Goal: Information Seeking & Learning: Check status

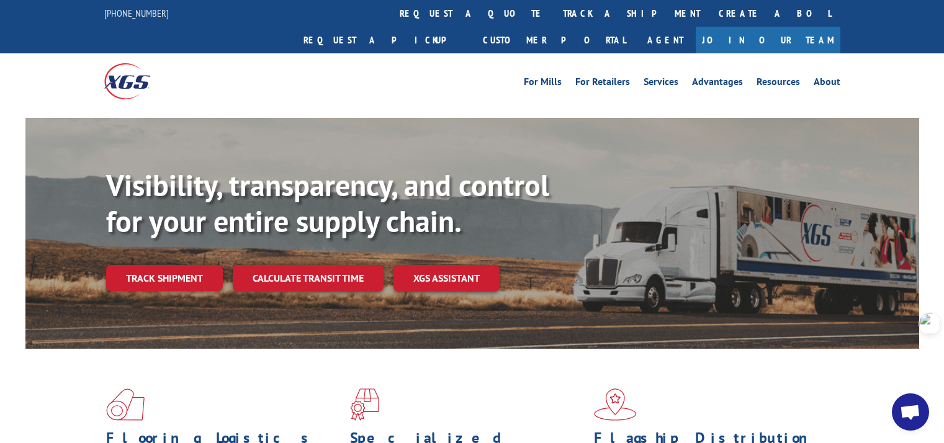
click at [173, 265] on link "Track shipment" at bounding box center [164, 278] width 117 height 26
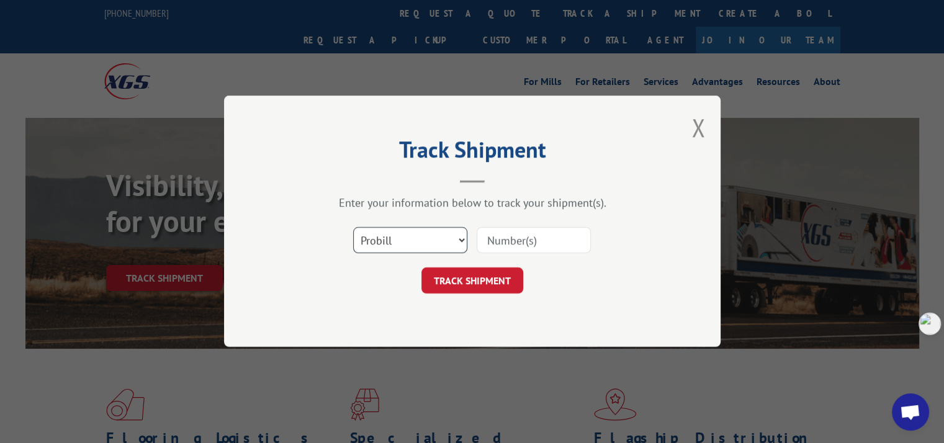
click at [391, 238] on select "Select category... Probill BOL PO" at bounding box center [410, 241] width 114 height 26
select select "po"
click at [353, 228] on select "Select category... Probill BOL PO" at bounding box center [410, 241] width 114 height 26
drag, startPoint x: 494, startPoint y: 242, endPoint x: 509, endPoint y: 242, distance: 14.9
click at [494, 242] on input at bounding box center [534, 241] width 114 height 26
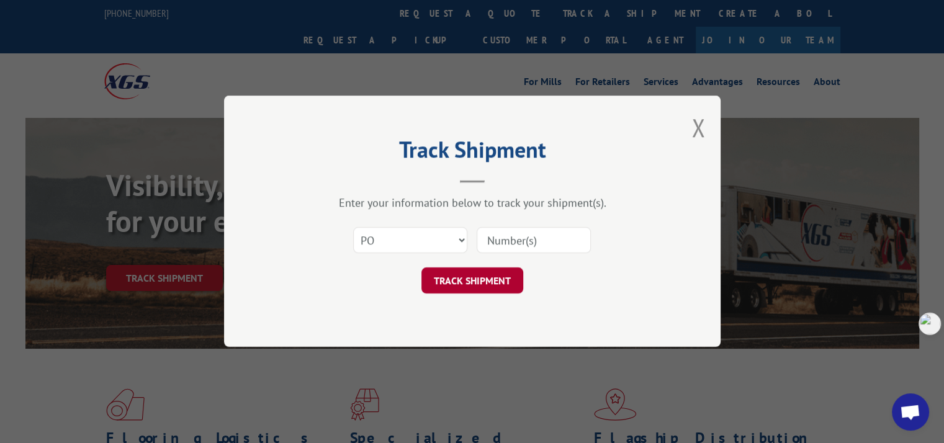
paste input "297545627"
type input "297545627"
click at [483, 283] on button "TRACK SHIPMENT" at bounding box center [473, 281] width 102 height 26
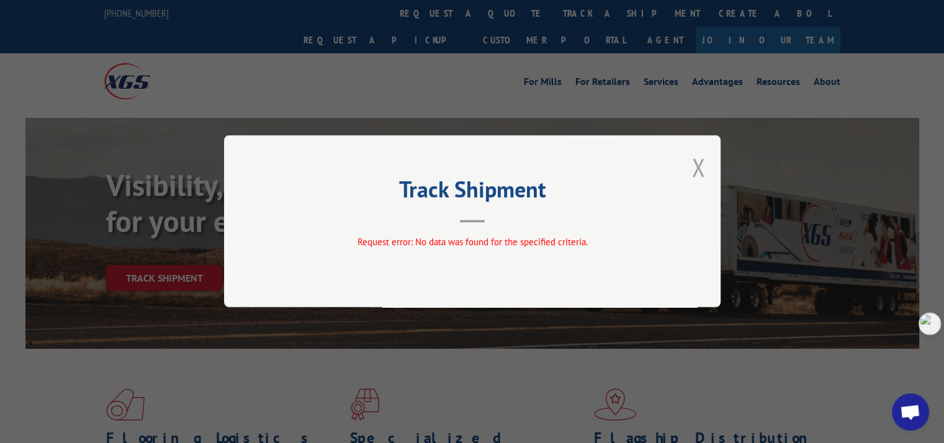
click at [693, 168] on button "Close modal" at bounding box center [699, 167] width 14 height 33
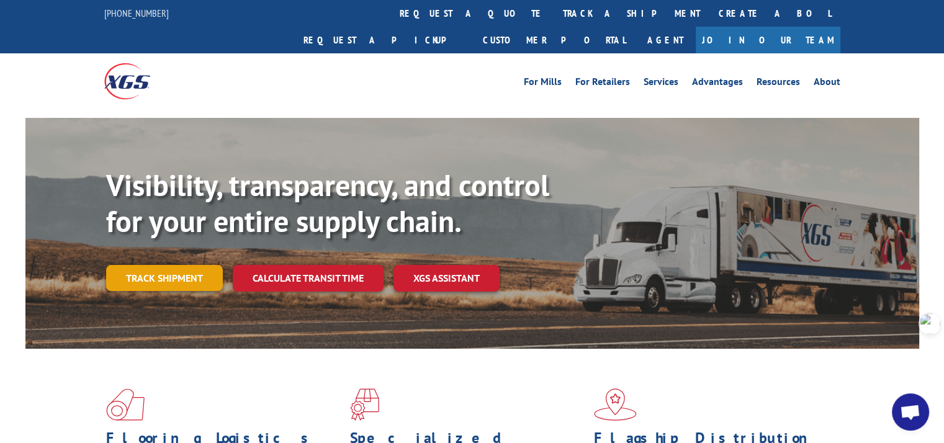
click at [161, 265] on link "Track shipment" at bounding box center [164, 278] width 117 height 26
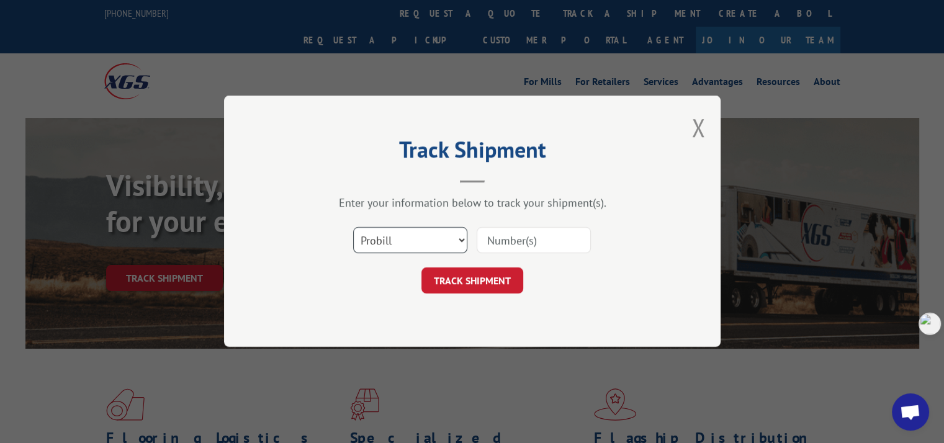
click at [397, 238] on select "Select category... Probill BOL PO" at bounding box center [410, 241] width 114 height 26
select select "po"
click at [353, 228] on select "Select category... Probill BOL PO" at bounding box center [410, 241] width 114 height 26
click at [528, 240] on input at bounding box center [534, 241] width 114 height 26
paste input "297555552"
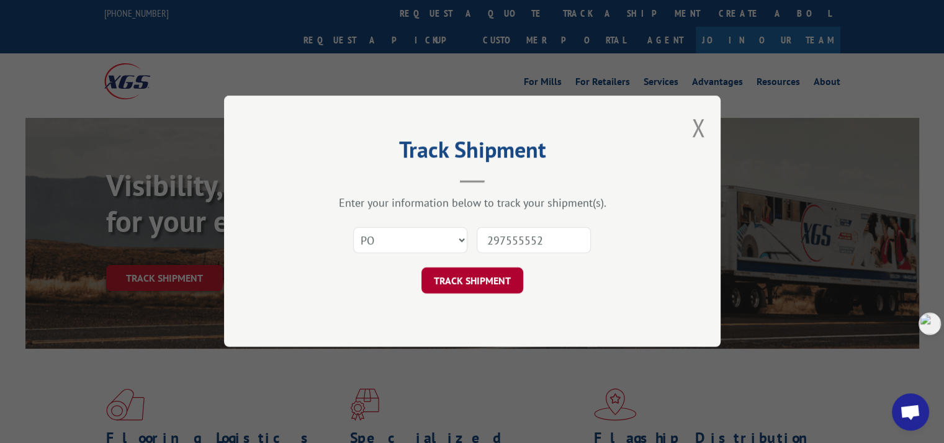
type input "297555552"
click at [490, 283] on button "TRACK SHIPMENT" at bounding box center [473, 281] width 102 height 26
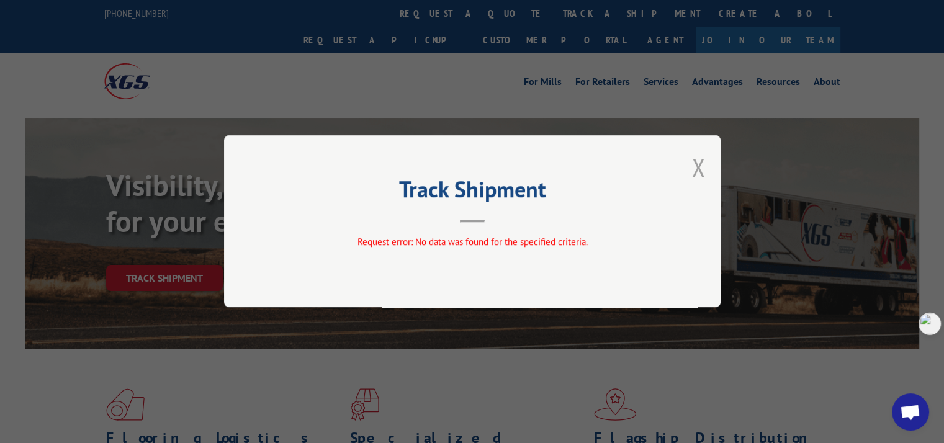
click at [701, 166] on button "Close modal" at bounding box center [699, 167] width 14 height 33
